Goal: Information Seeking & Learning: Find specific fact

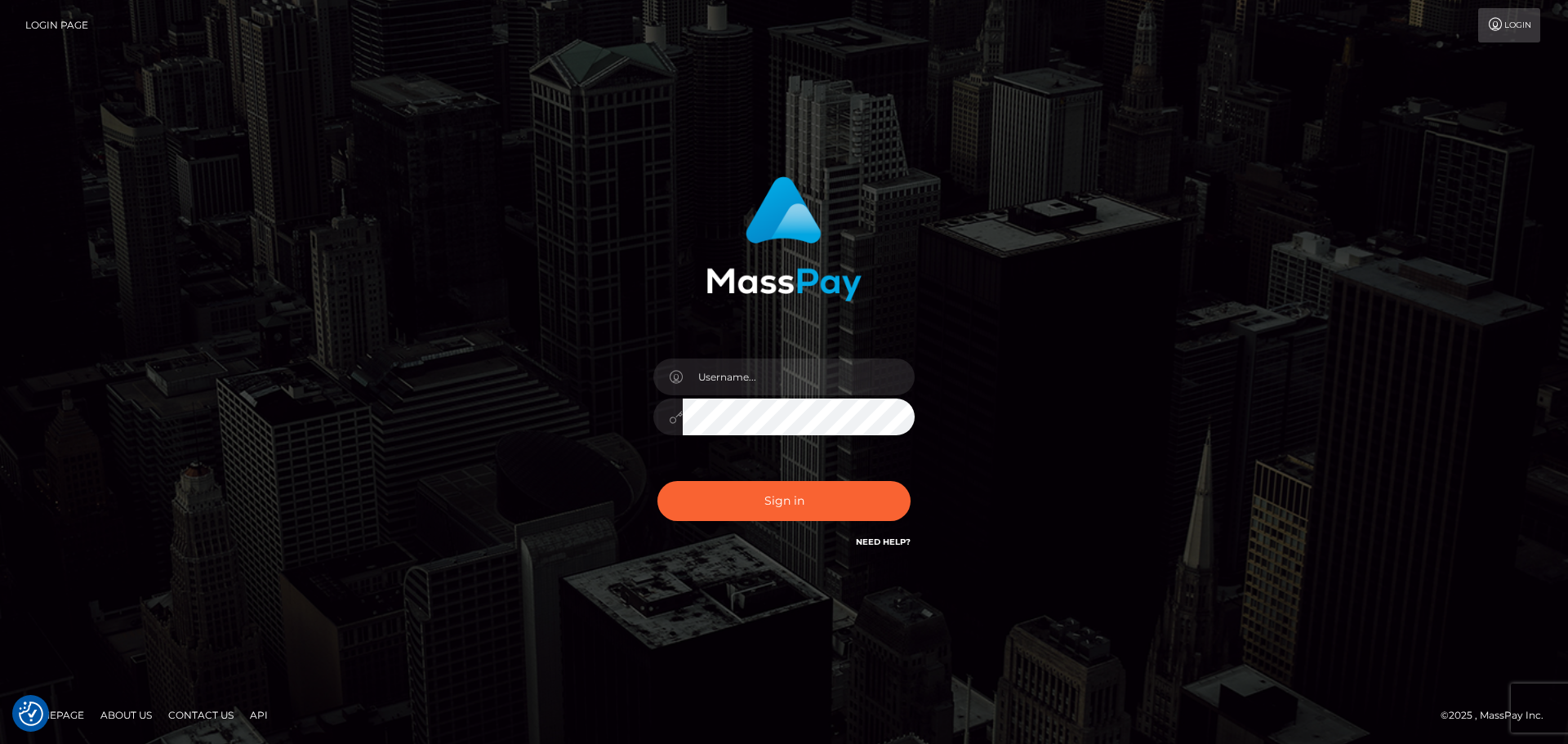
click at [823, 357] on div at bounding box center [783, 409] width 286 height 125
click at [869, 375] on input "text" at bounding box center [798, 377] width 232 height 37
type input "Seleen"
click at [804, 511] on button "Sign in" at bounding box center [783, 501] width 253 height 40
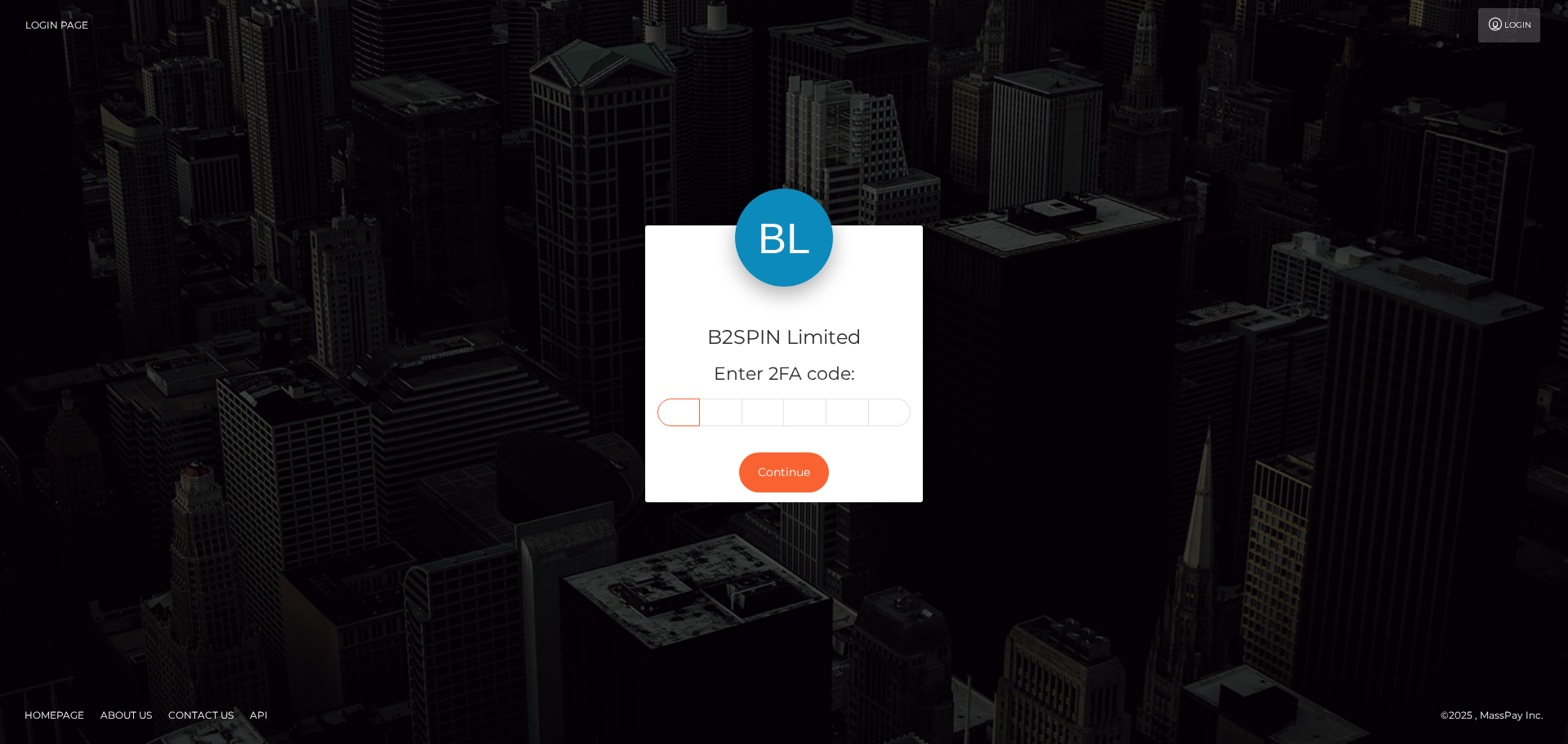
paste input "4"
type input "4"
type input "6"
type input "4"
type input "8"
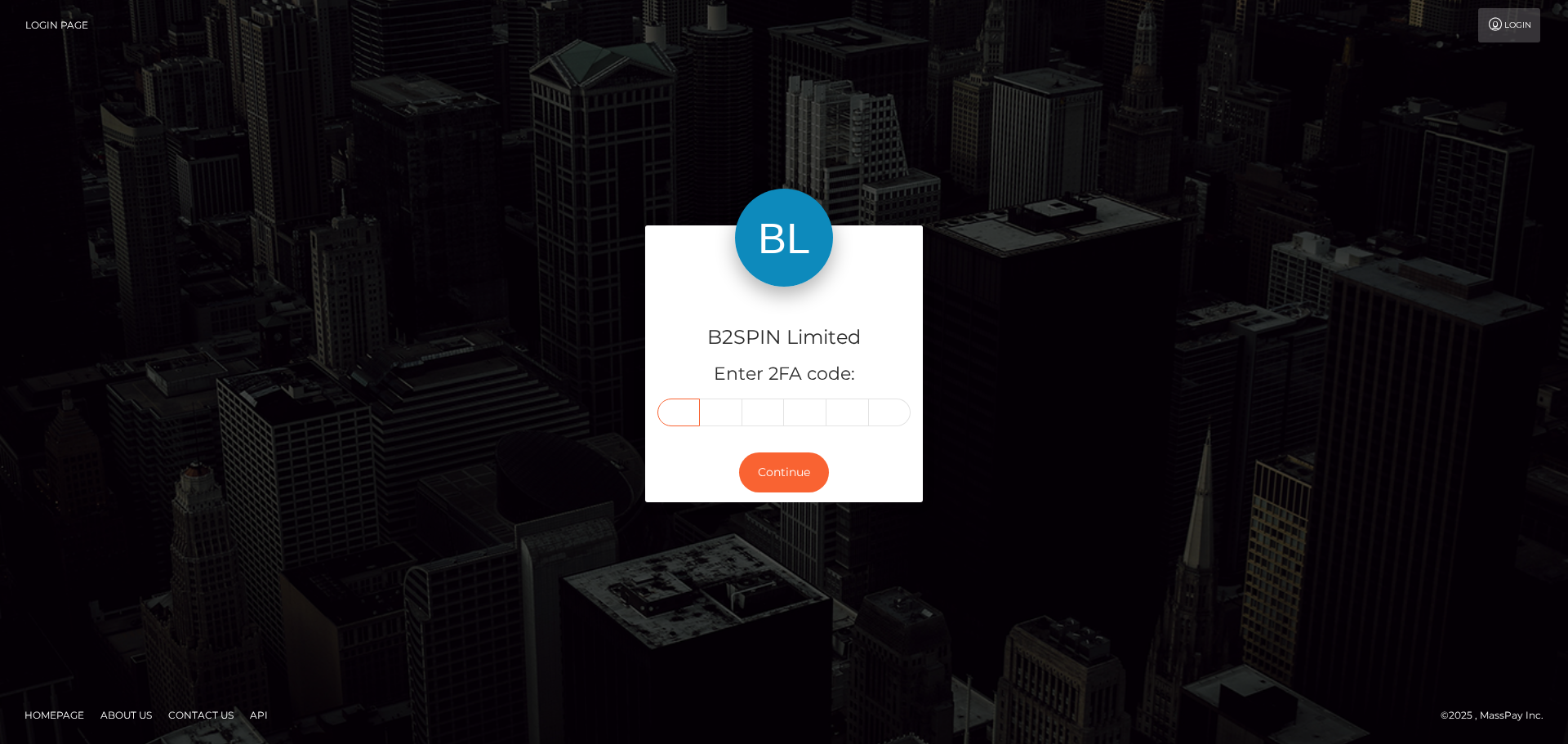
type input "1"
type input "4"
click at [726, 221] on div "B2SPIN Limited Enter 2FA code: 4 6 4 8 1 4 464814 Continue" at bounding box center [784, 372] width 1568 height 538
click at [803, 469] on button "Continue" at bounding box center [783, 473] width 89 height 40
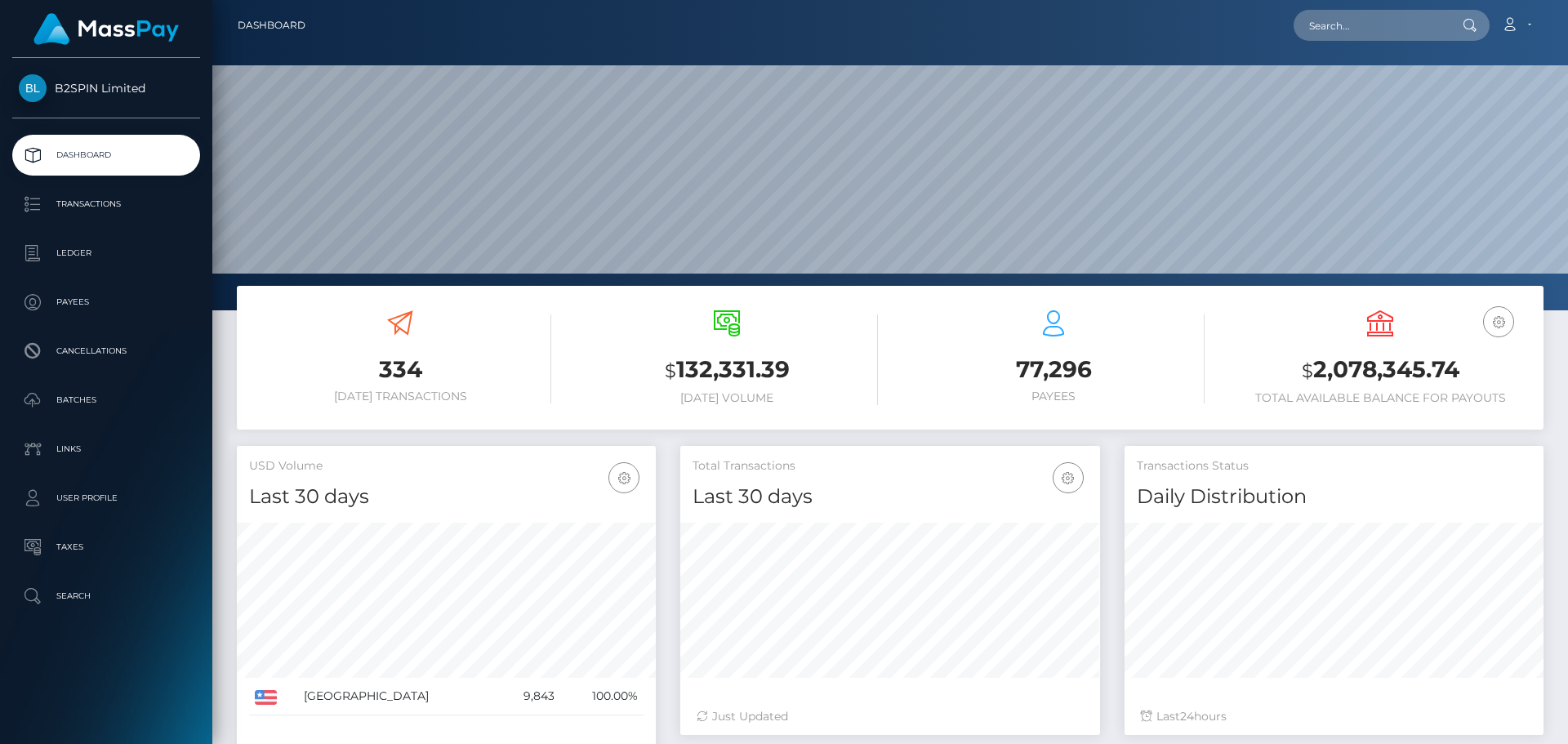
scroll to position [290, 419]
drag, startPoint x: 1369, startPoint y: 18, endPoint x: 1370, endPoint y: 31, distance: 13.0
click at [1369, 21] on input "text" at bounding box center [1371, 25] width 154 height 31
paste input "3295429"
click at [1398, 27] on input "3295429" at bounding box center [1371, 25] width 154 height 31
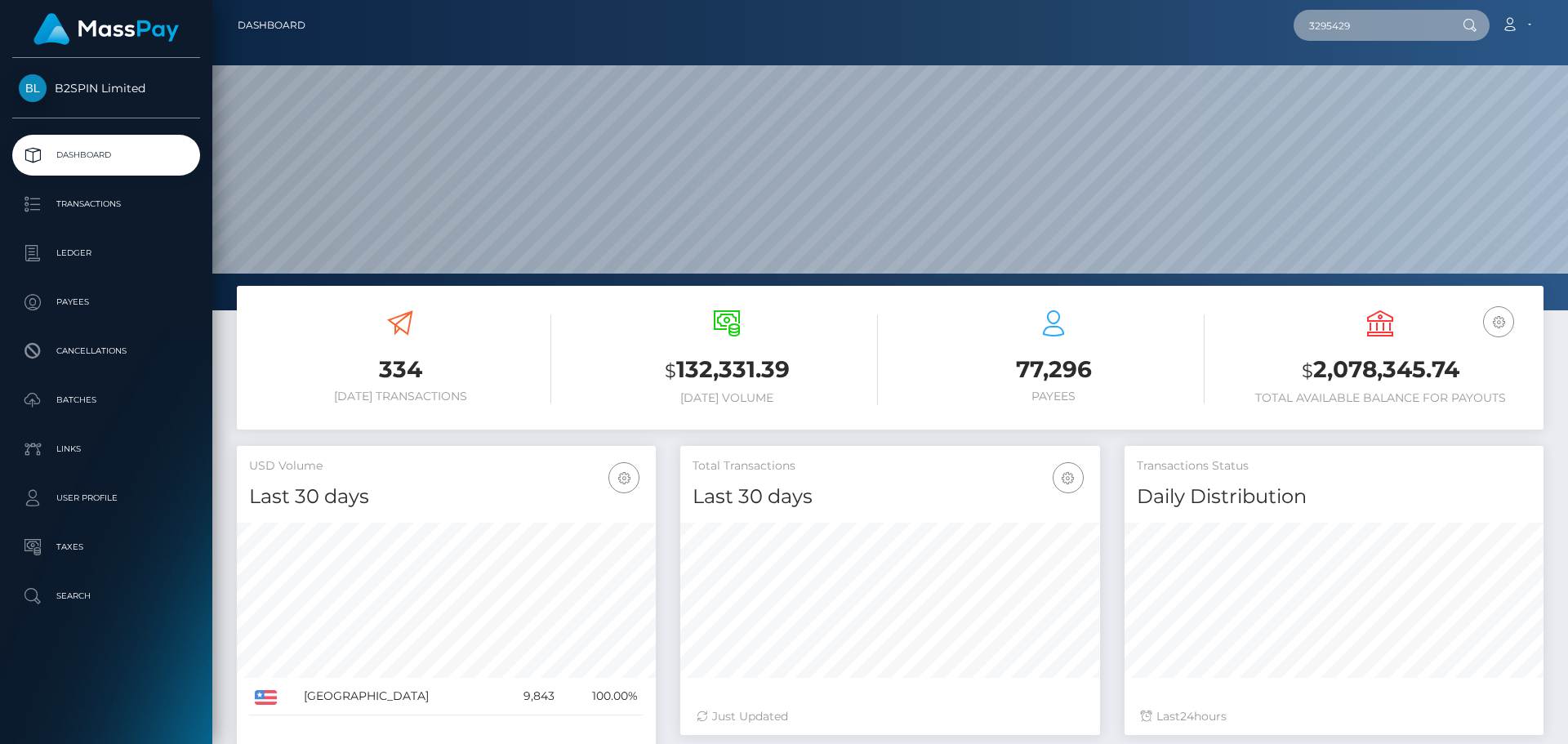
paste input "2044229665"
type input "2044229665"
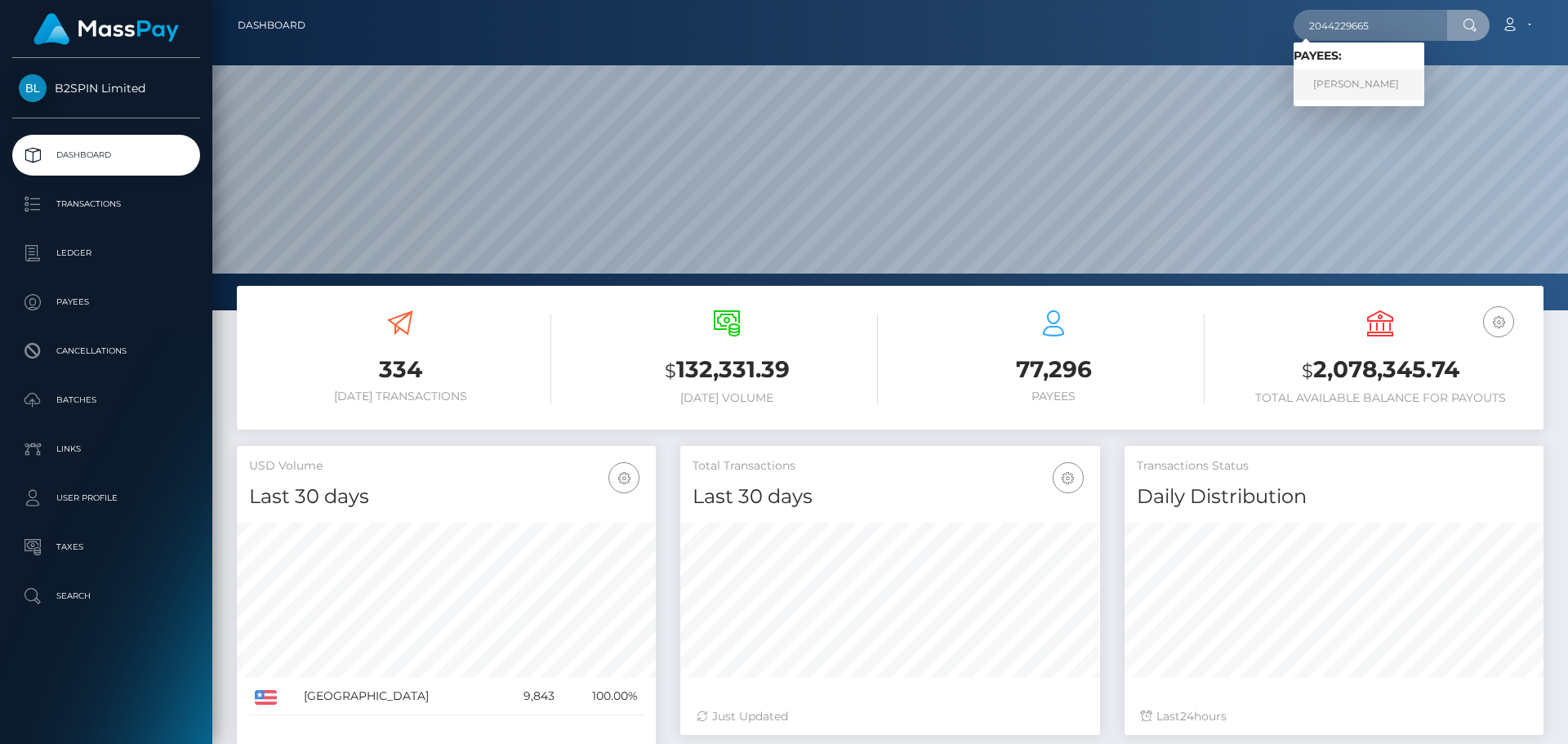
click at [1369, 85] on link "[PERSON_NAME]" at bounding box center [1359, 84] width 131 height 30
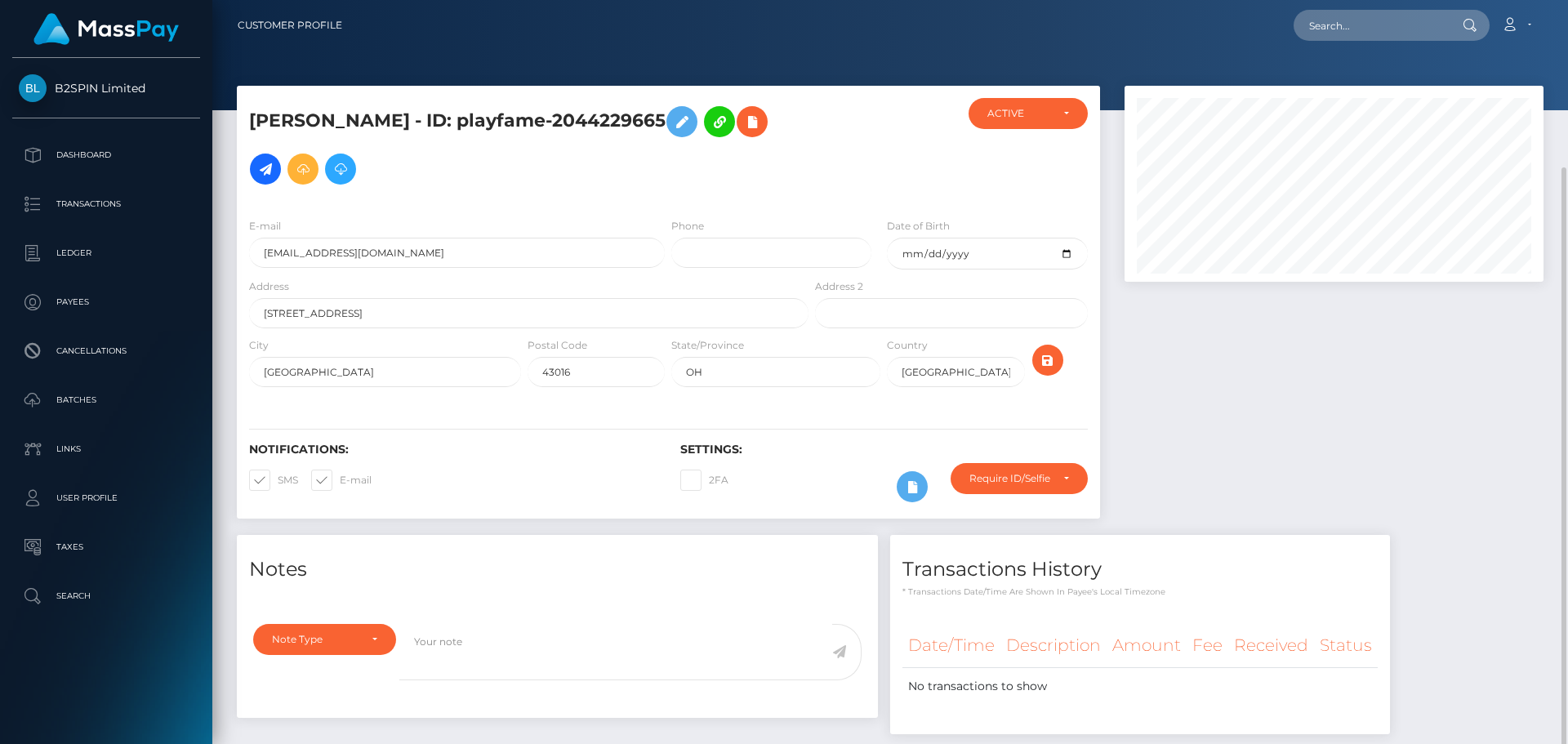
click at [1364, 334] on div at bounding box center [1333, 310] width 443 height 449
